Goal: Find specific page/section: Find specific page/section

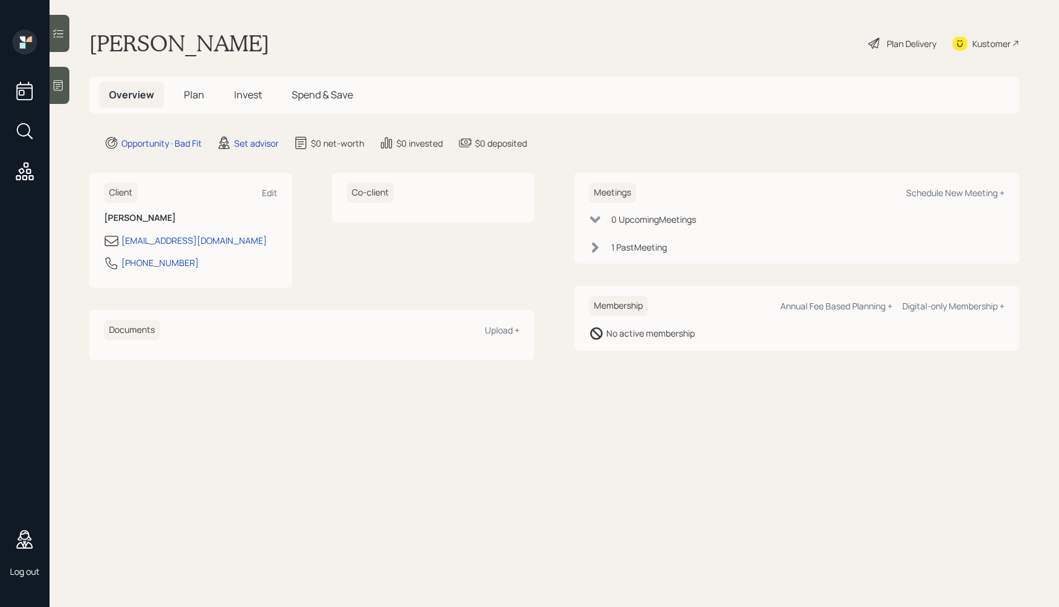
click at [980, 35] on div "Kustomer" at bounding box center [985, 43] width 67 height 27
click at [185, 97] on span "Plan" at bounding box center [194, 95] width 20 height 14
